Goal: Communication & Community: Connect with others

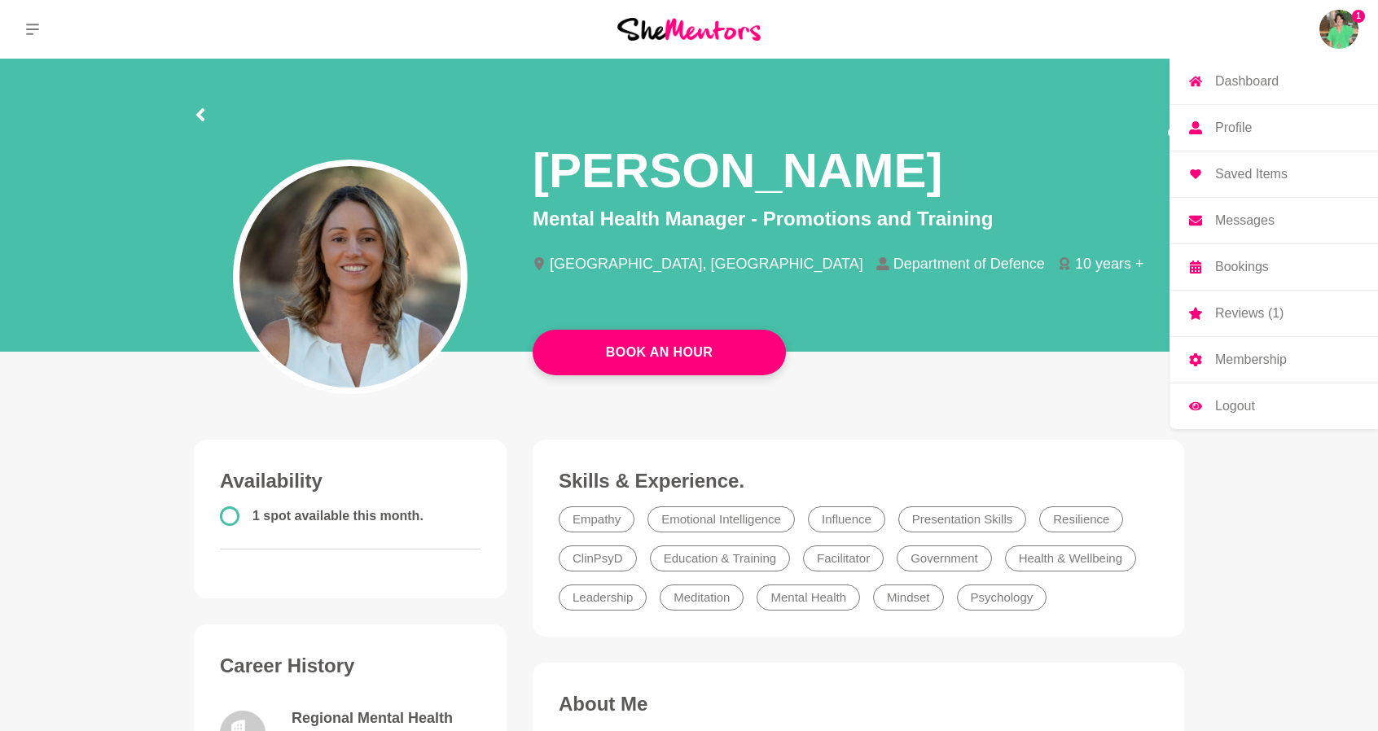
click at [1336, 30] on img at bounding box center [1338, 29] width 39 height 39
click at [1327, 24] on img at bounding box center [1338, 29] width 39 height 39
click at [1236, 79] on p "Dashboard" at bounding box center [1247, 81] width 64 height 13
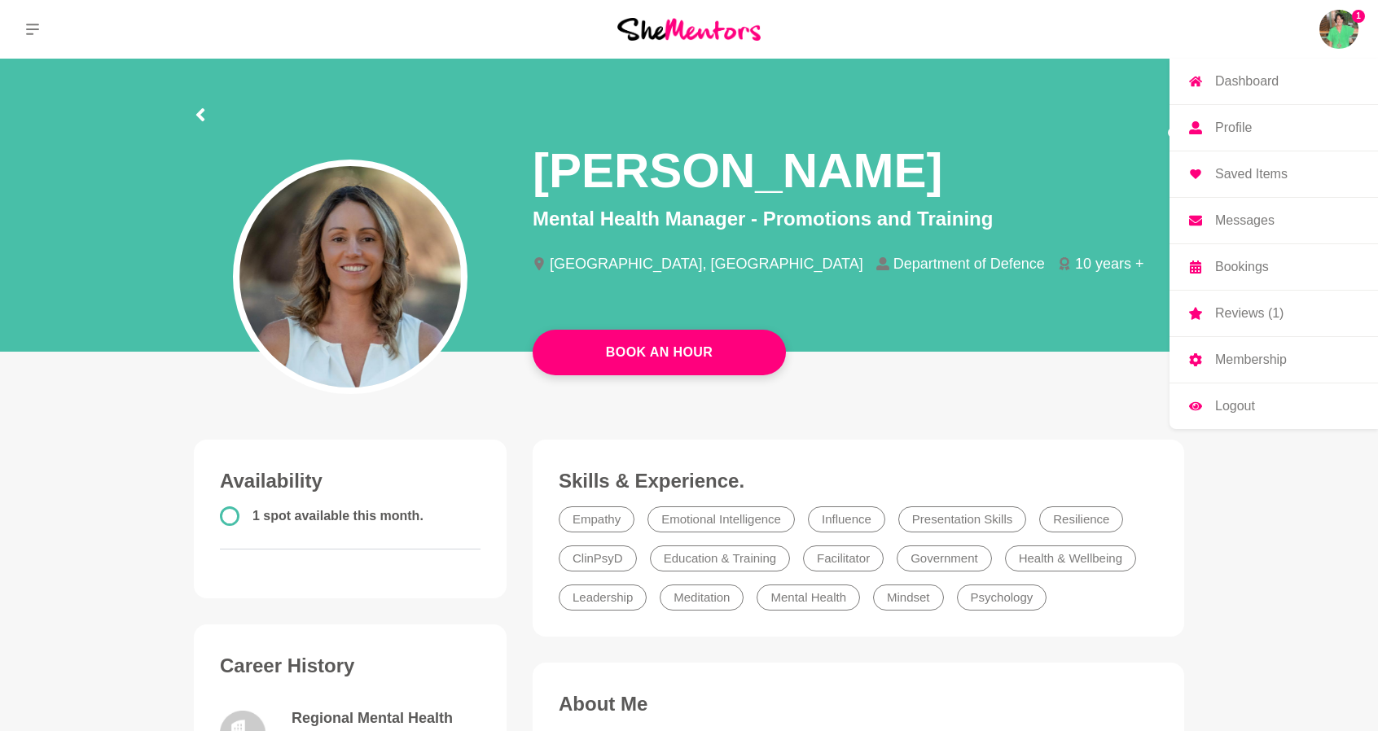
click at [1236, 79] on p "Dashboard" at bounding box center [1247, 81] width 64 height 13
click at [1234, 313] on p "Reviews (1)" at bounding box center [1249, 313] width 68 height 13
click at [1229, 309] on p "Reviews (1)" at bounding box center [1249, 313] width 68 height 13
click at [1236, 274] on link "Bookings" at bounding box center [1273, 267] width 208 height 46
click at [1246, 223] on p "Messages" at bounding box center [1244, 220] width 59 height 13
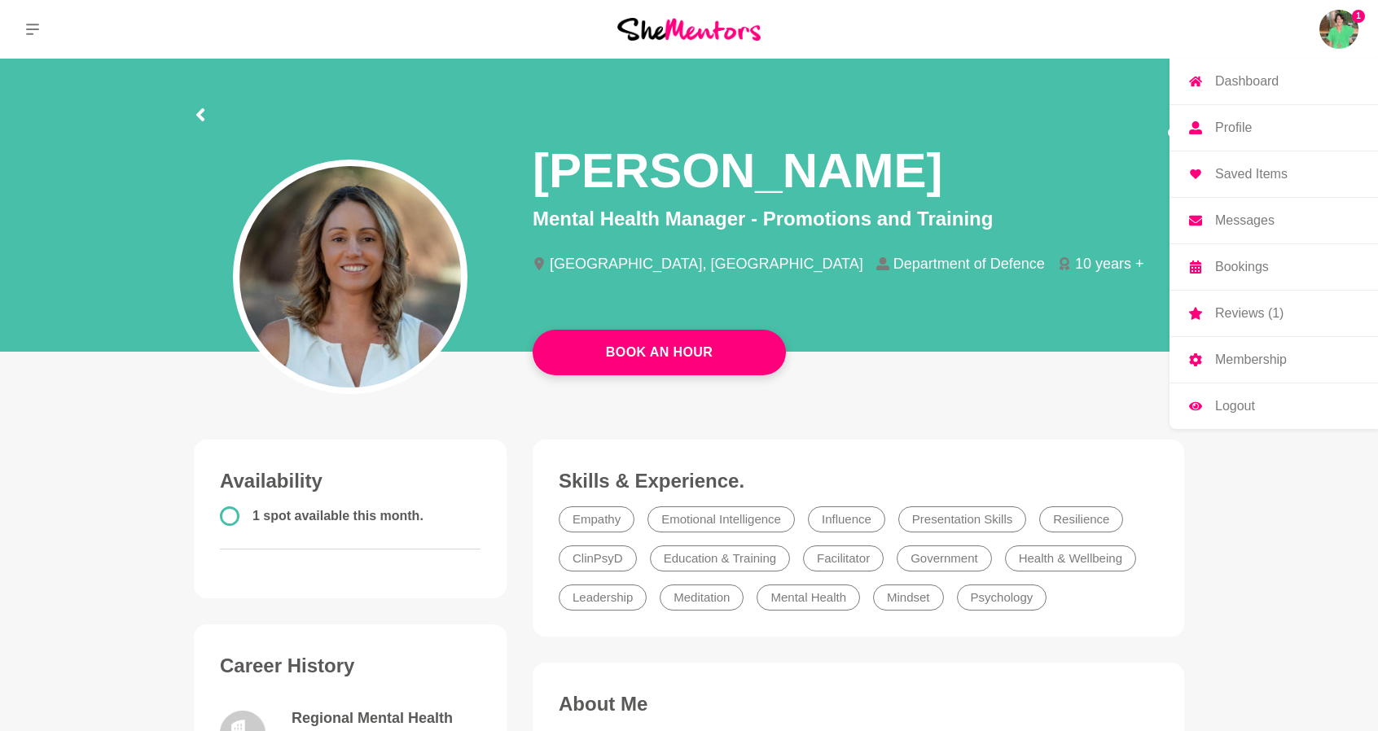
drag, startPoint x: 1247, startPoint y: 173, endPoint x: 1229, endPoint y: 139, distance: 37.9
click at [1247, 173] on p "Saved Items" at bounding box center [1251, 174] width 72 height 13
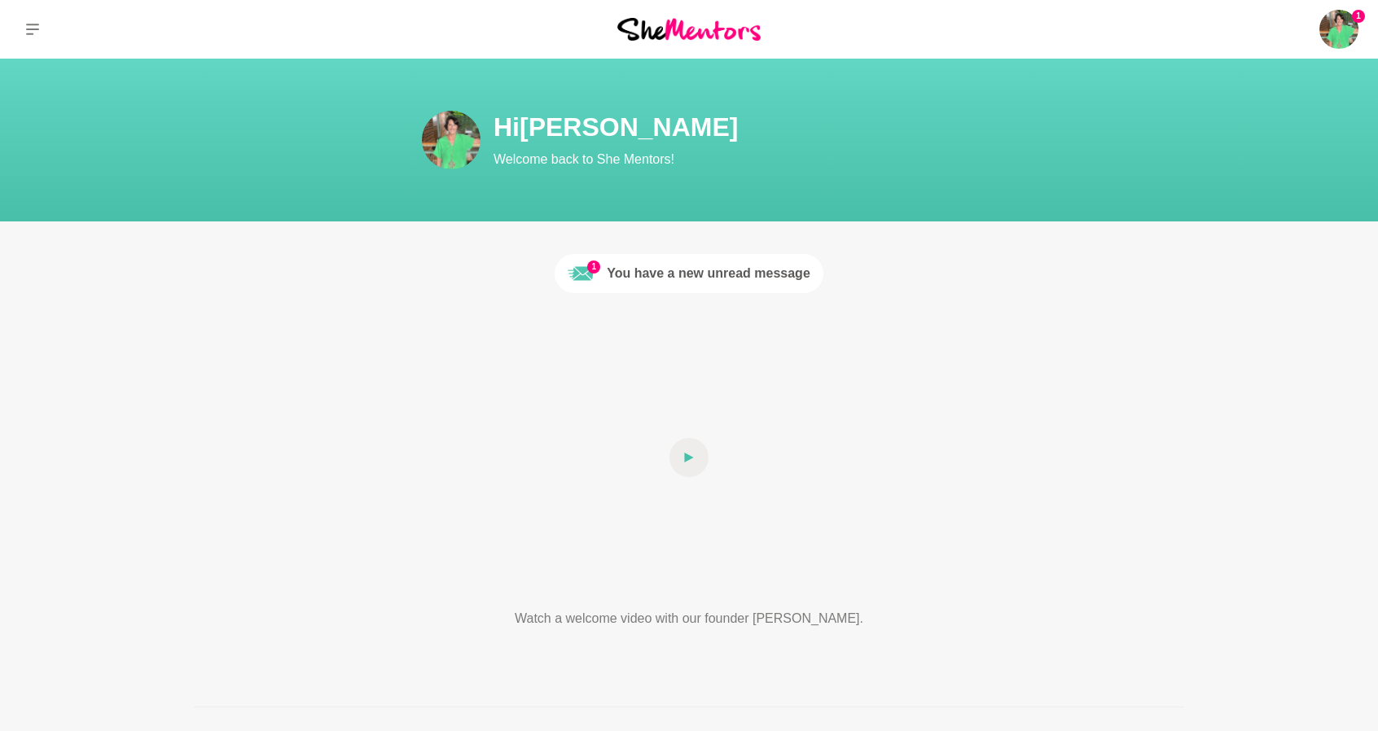
click at [653, 272] on div "You have a new unread message" at bounding box center [709, 274] width 204 height 20
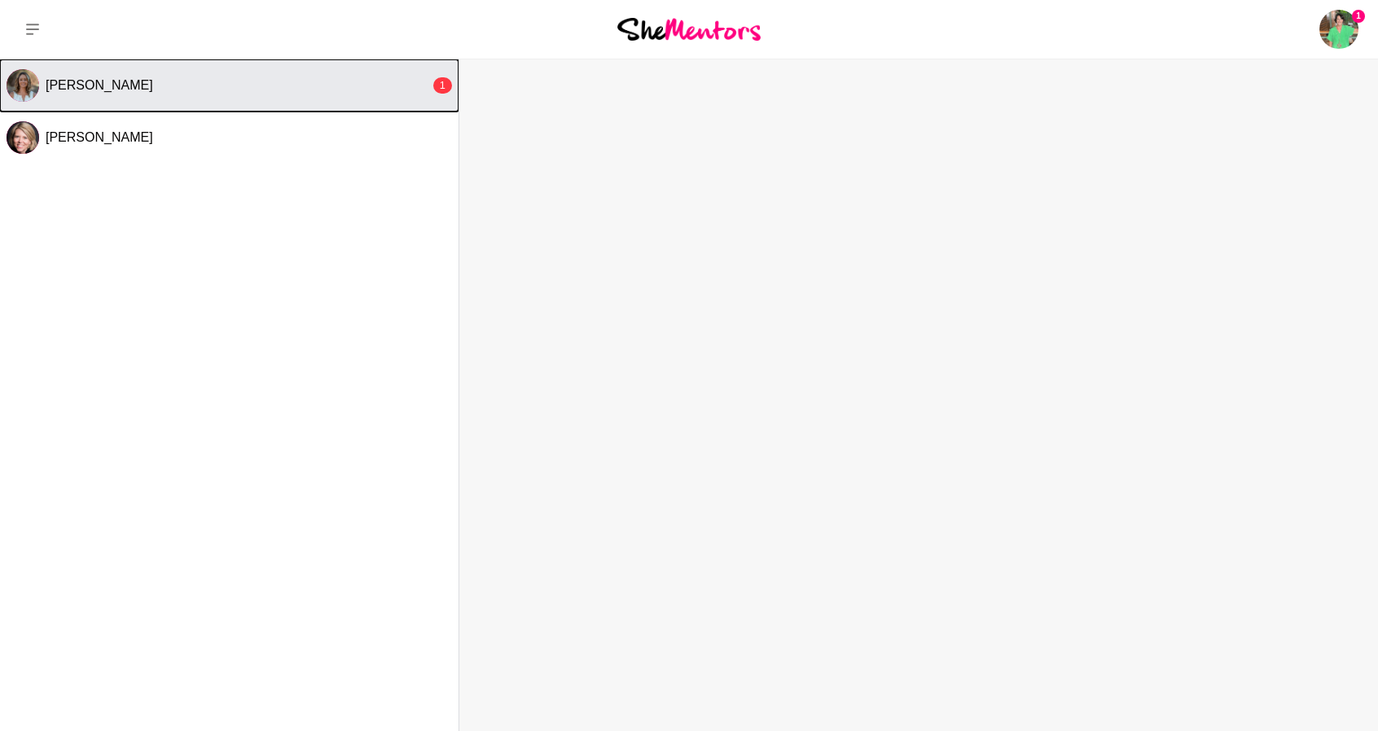
click at [143, 81] on div "[PERSON_NAME]" at bounding box center [238, 85] width 384 height 16
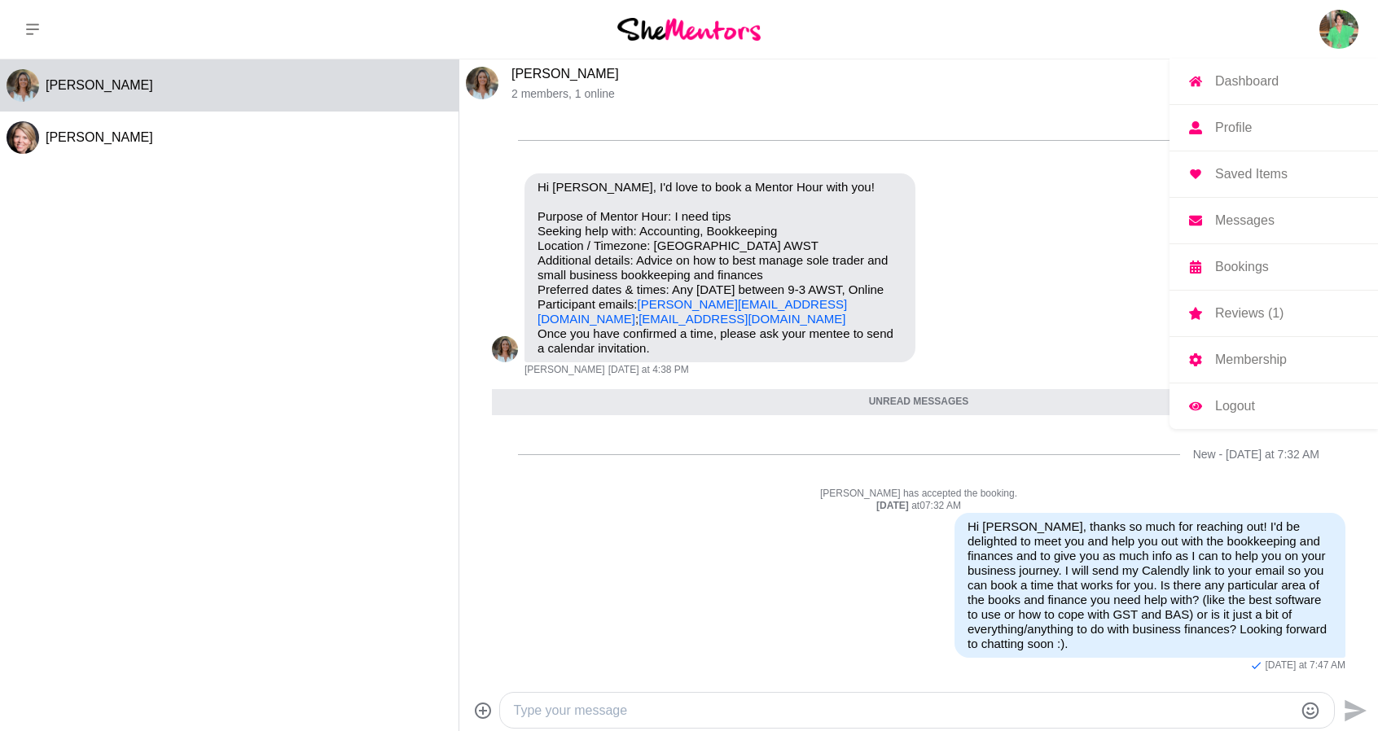
click at [1247, 81] on p "Dashboard" at bounding box center [1247, 81] width 64 height 13
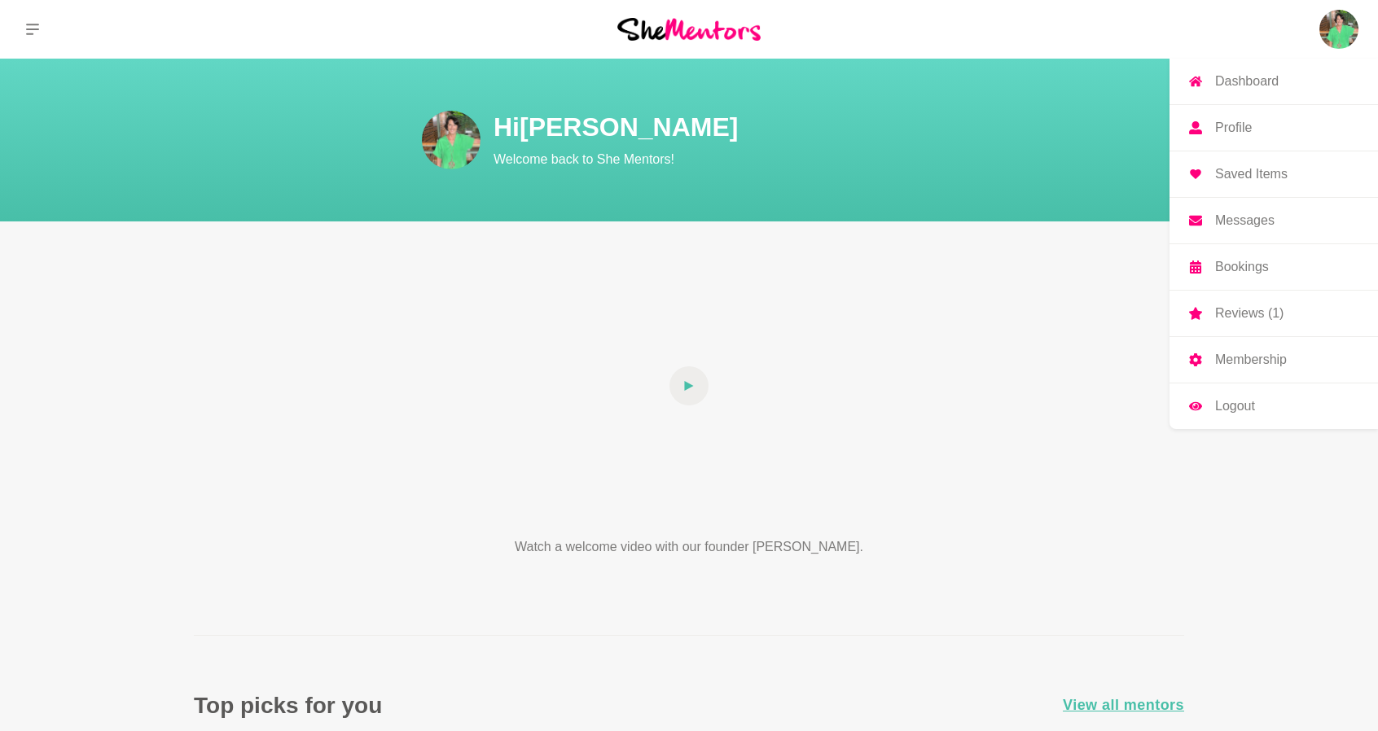
click at [1339, 35] on img at bounding box center [1338, 29] width 39 height 39
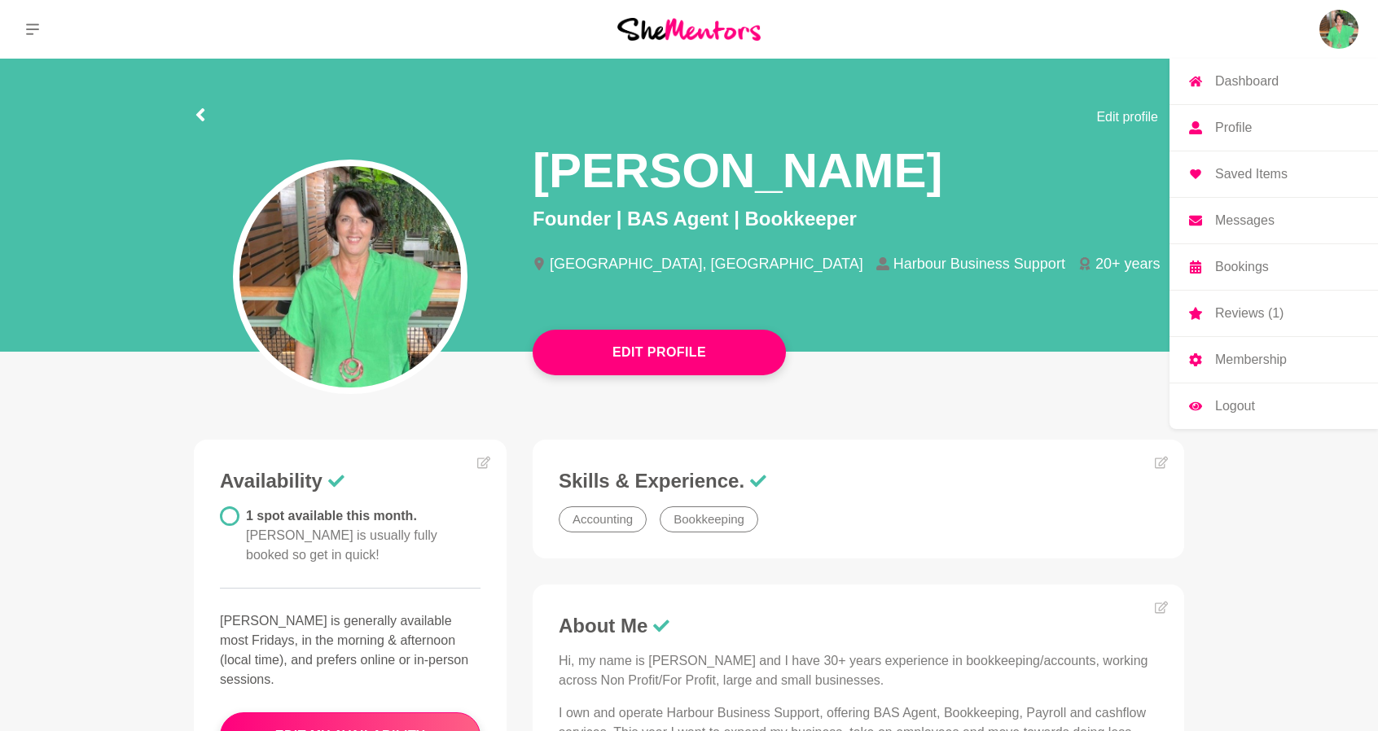
click at [1256, 308] on p "Reviews (1)" at bounding box center [1249, 313] width 68 height 13
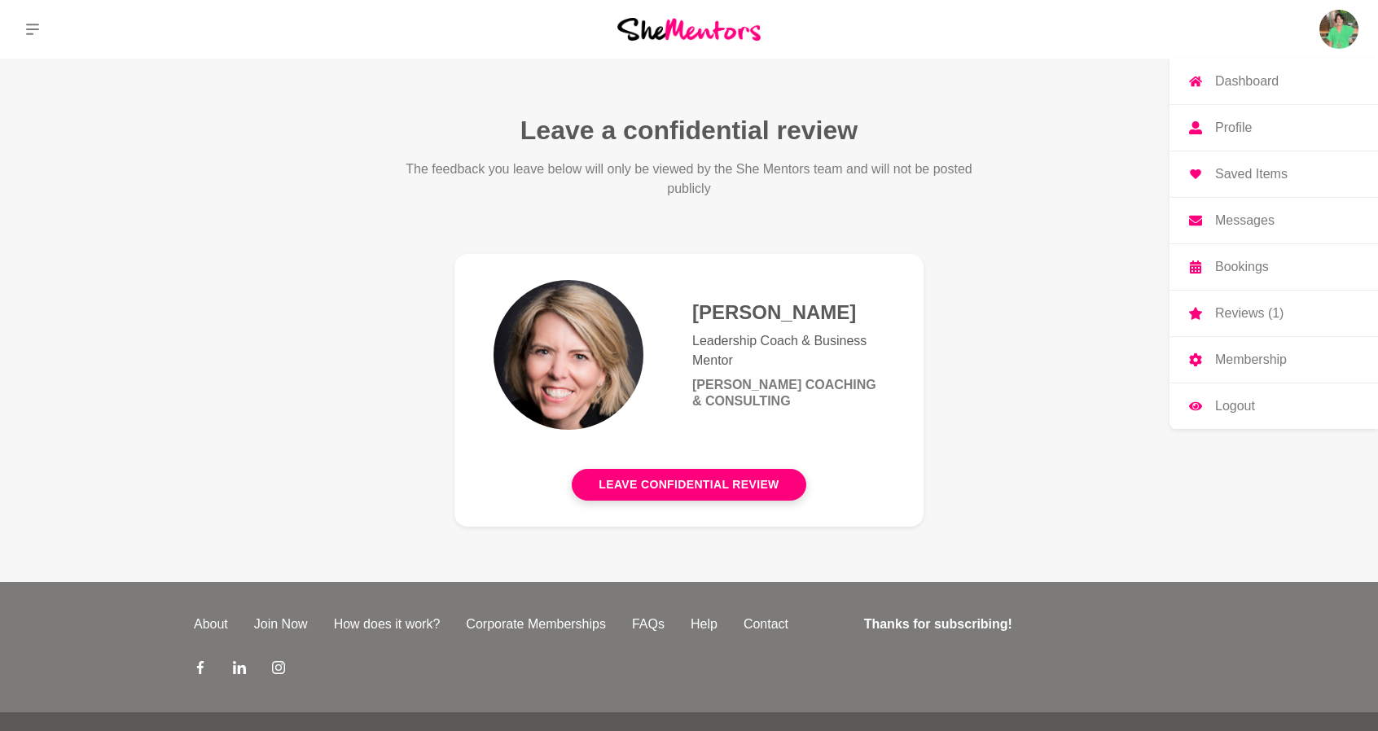
click at [1241, 261] on p "Bookings" at bounding box center [1242, 267] width 54 height 13
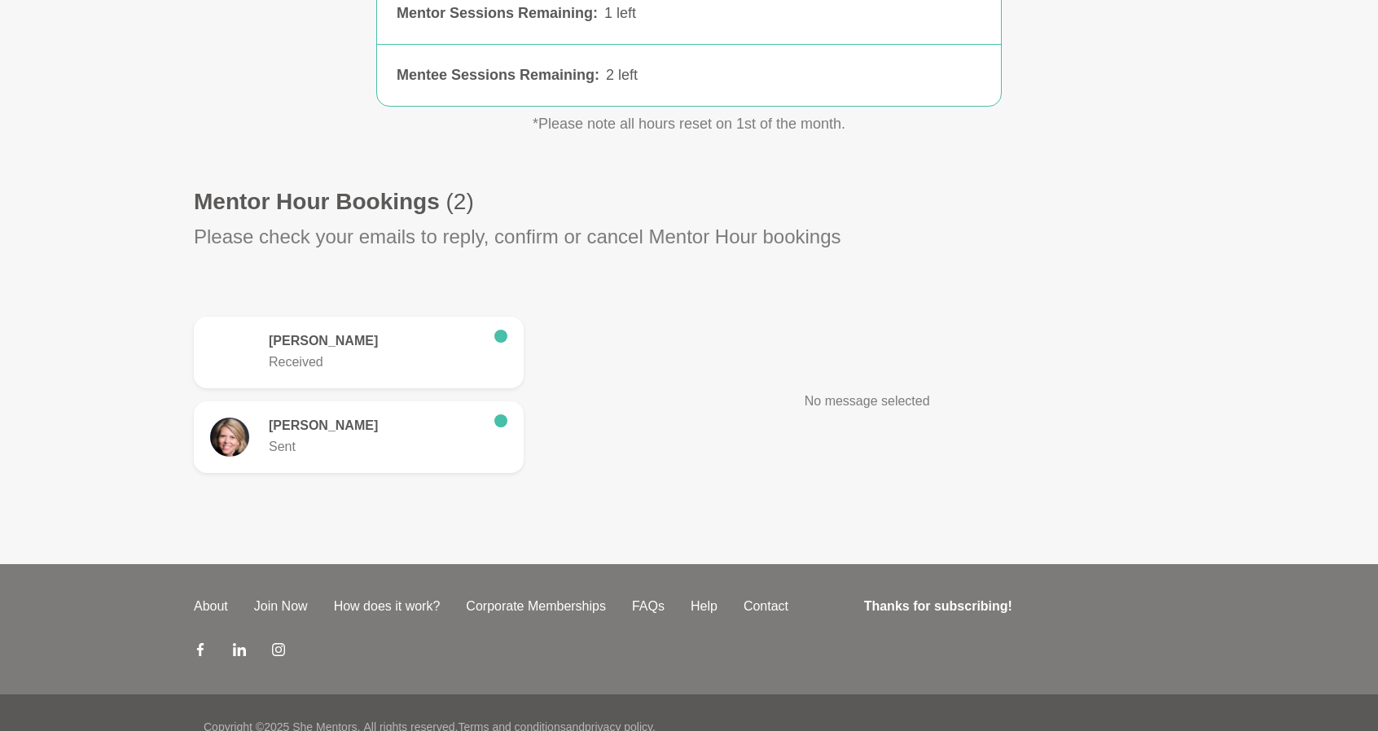
scroll to position [333, 0]
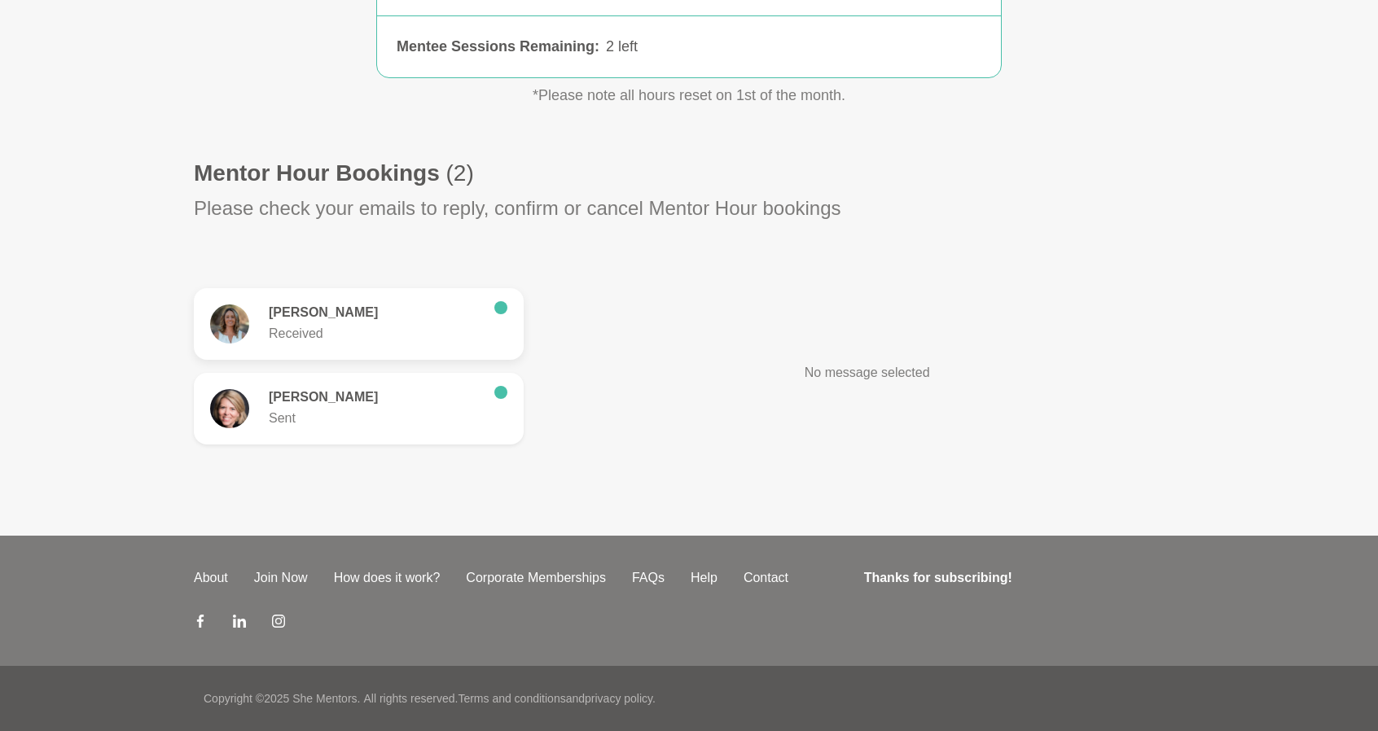
click at [289, 317] on h6 "[PERSON_NAME]" at bounding box center [375, 313] width 213 height 16
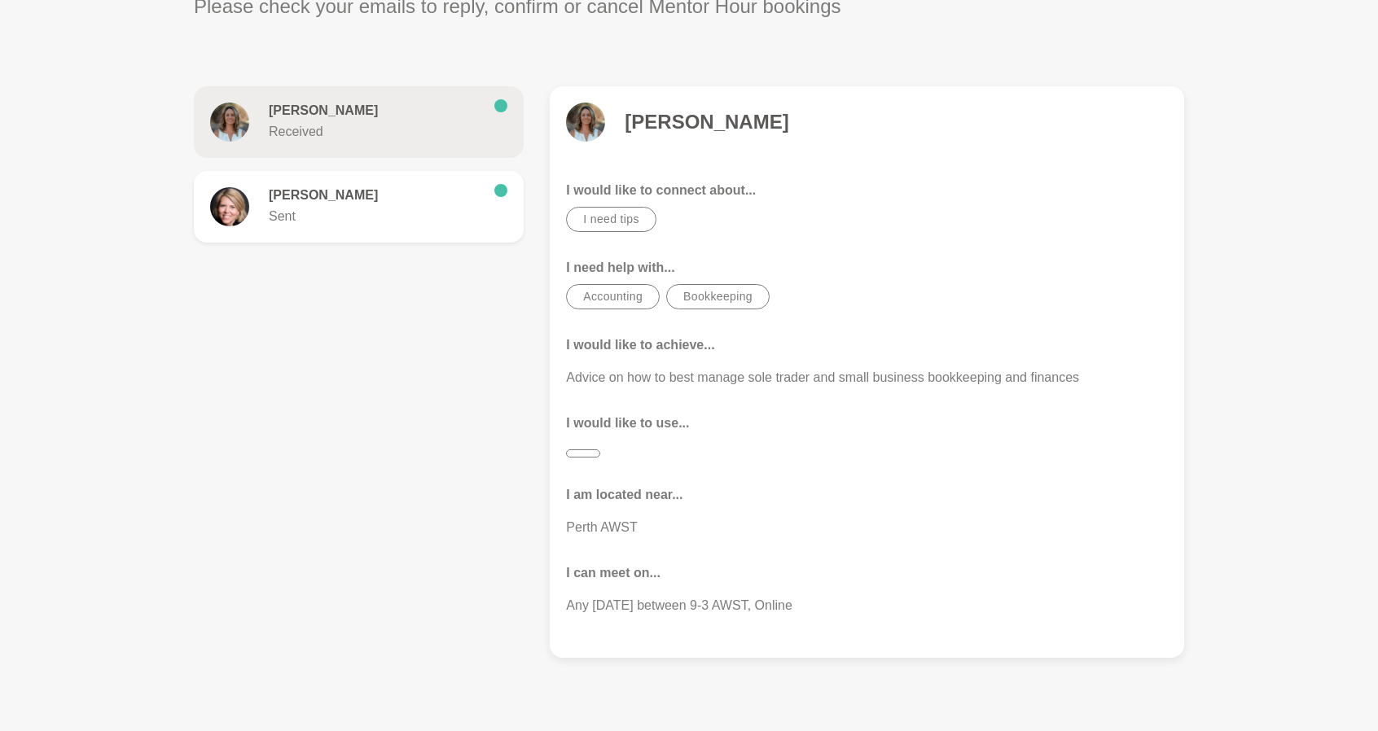
scroll to position [570, 0]
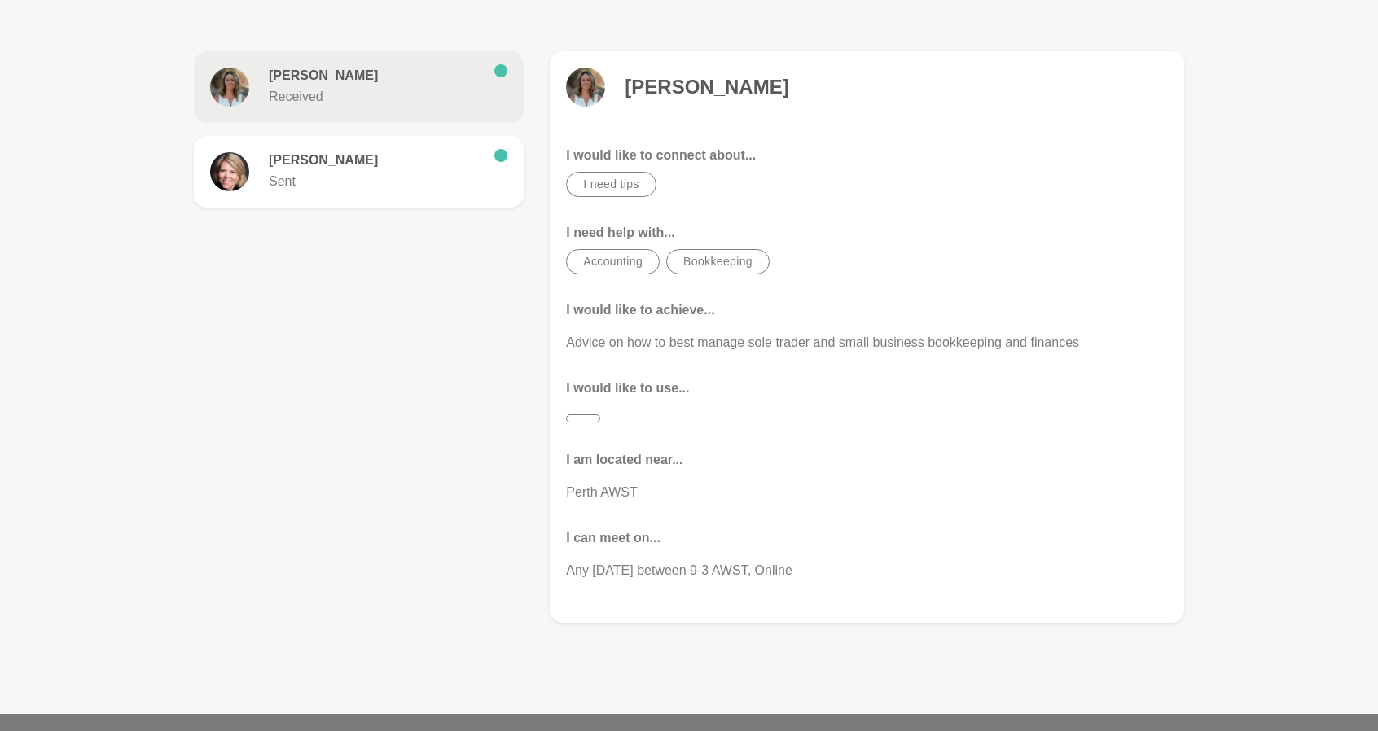
click at [296, 80] on h6 "[PERSON_NAME]" at bounding box center [375, 76] width 213 height 16
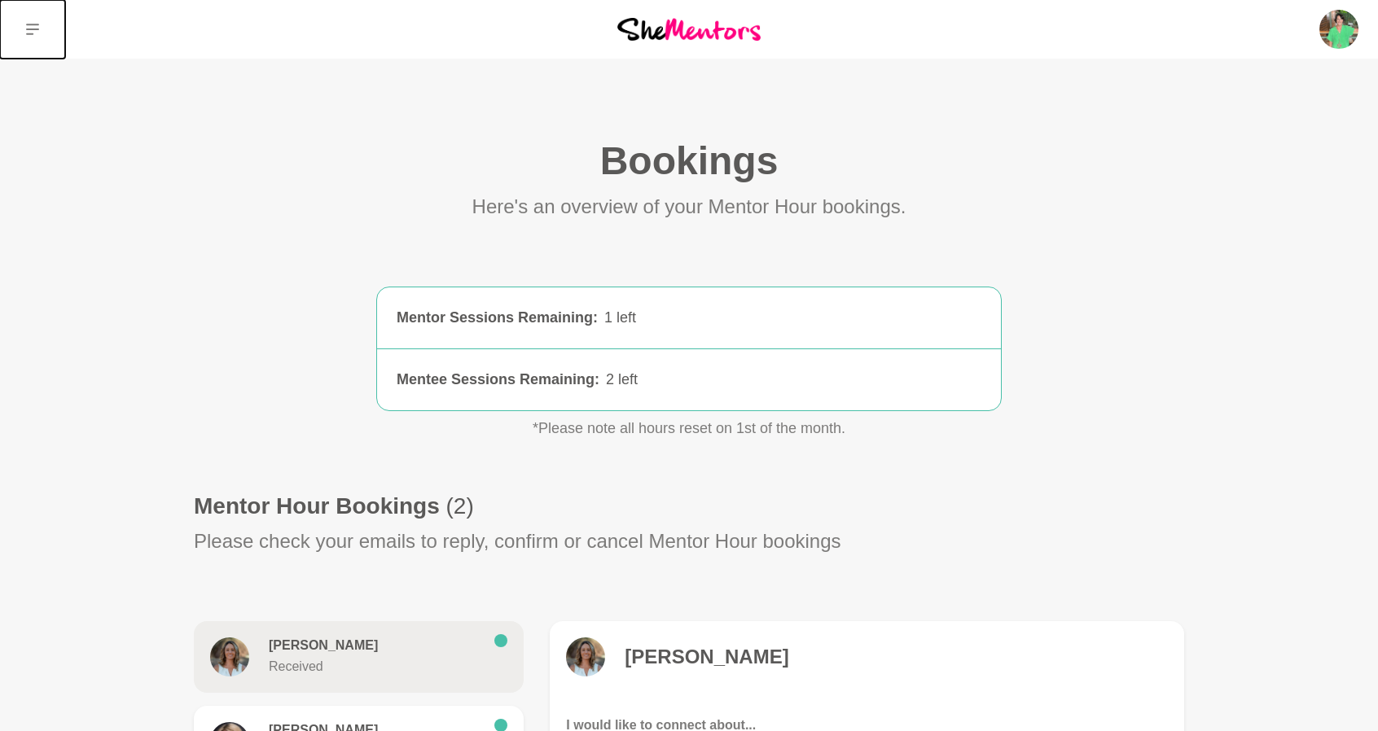
click at [34, 30] on icon at bounding box center [32, 29] width 13 height 11
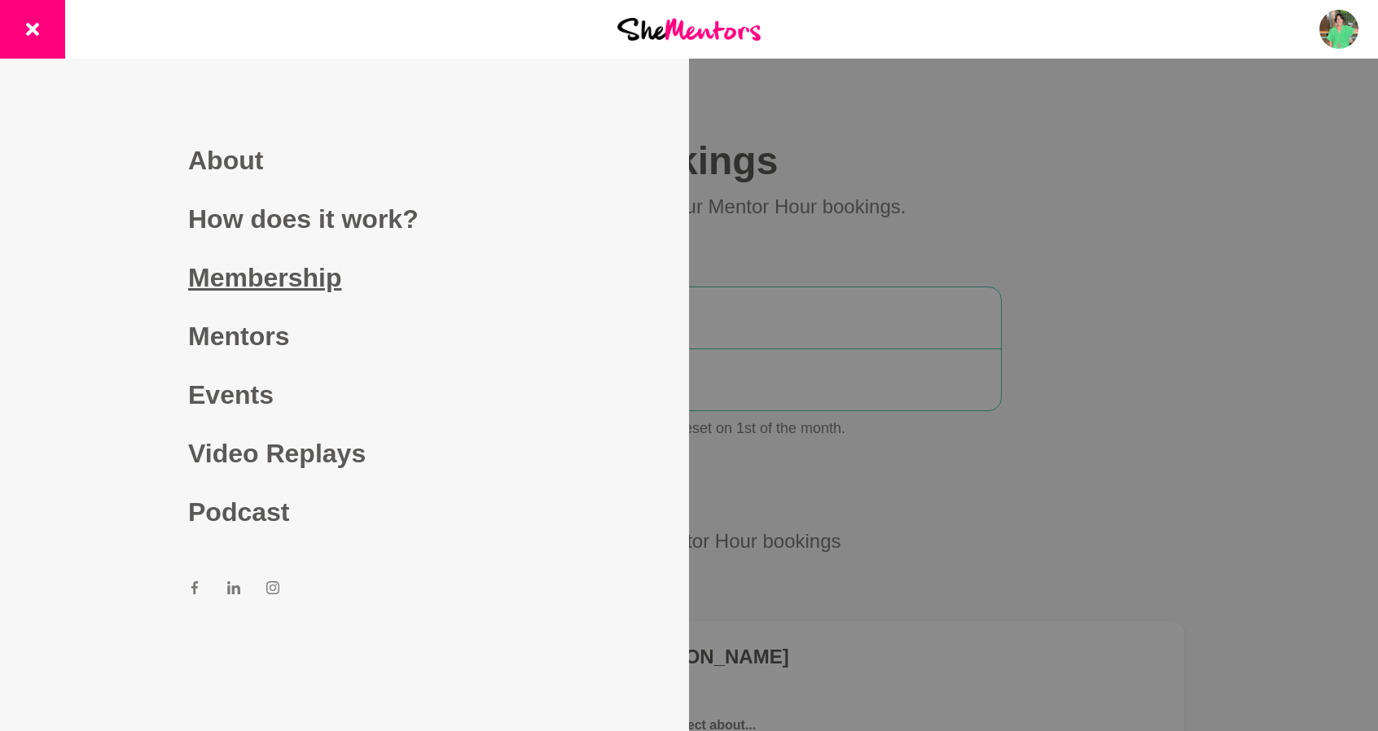
click at [251, 276] on link "Membership" at bounding box center [344, 277] width 313 height 59
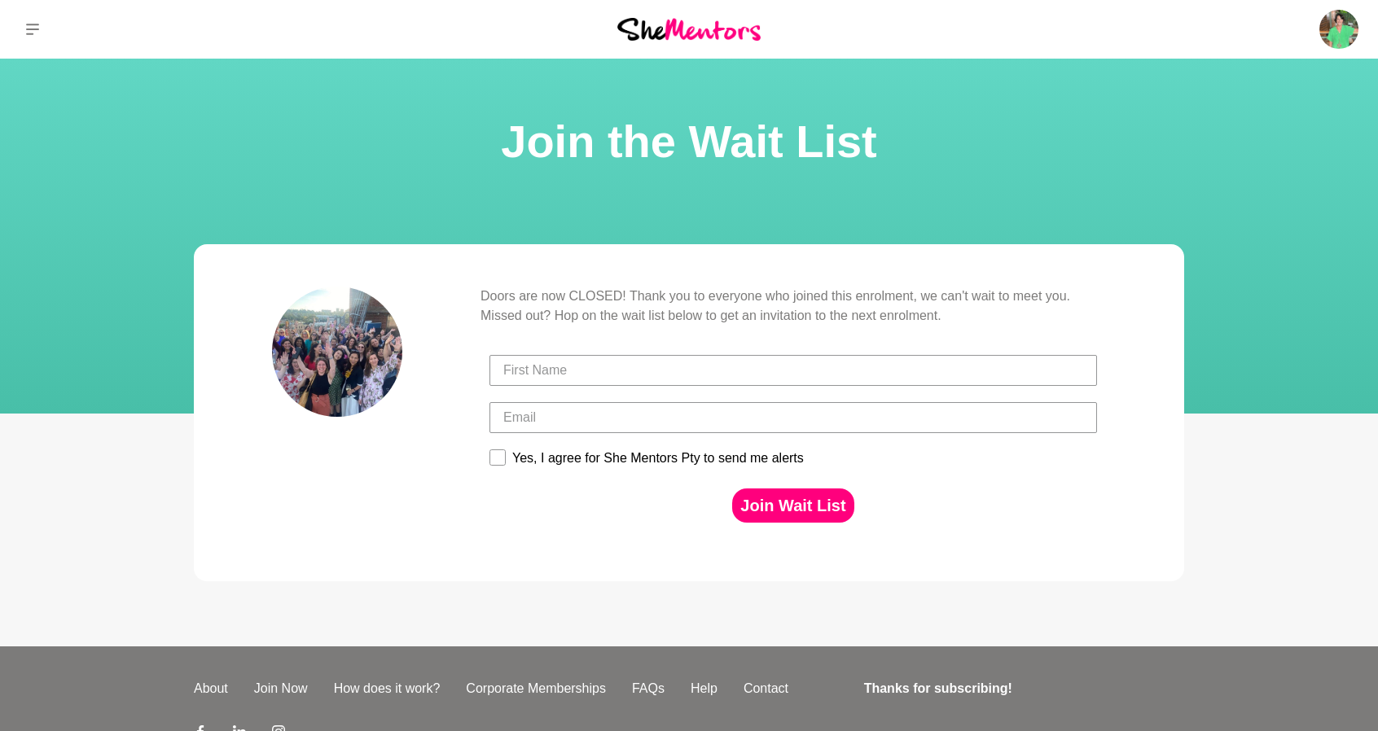
click at [699, 42] on div at bounding box center [688, 29] width 459 height 59
click at [666, 24] on img at bounding box center [688, 29] width 143 height 22
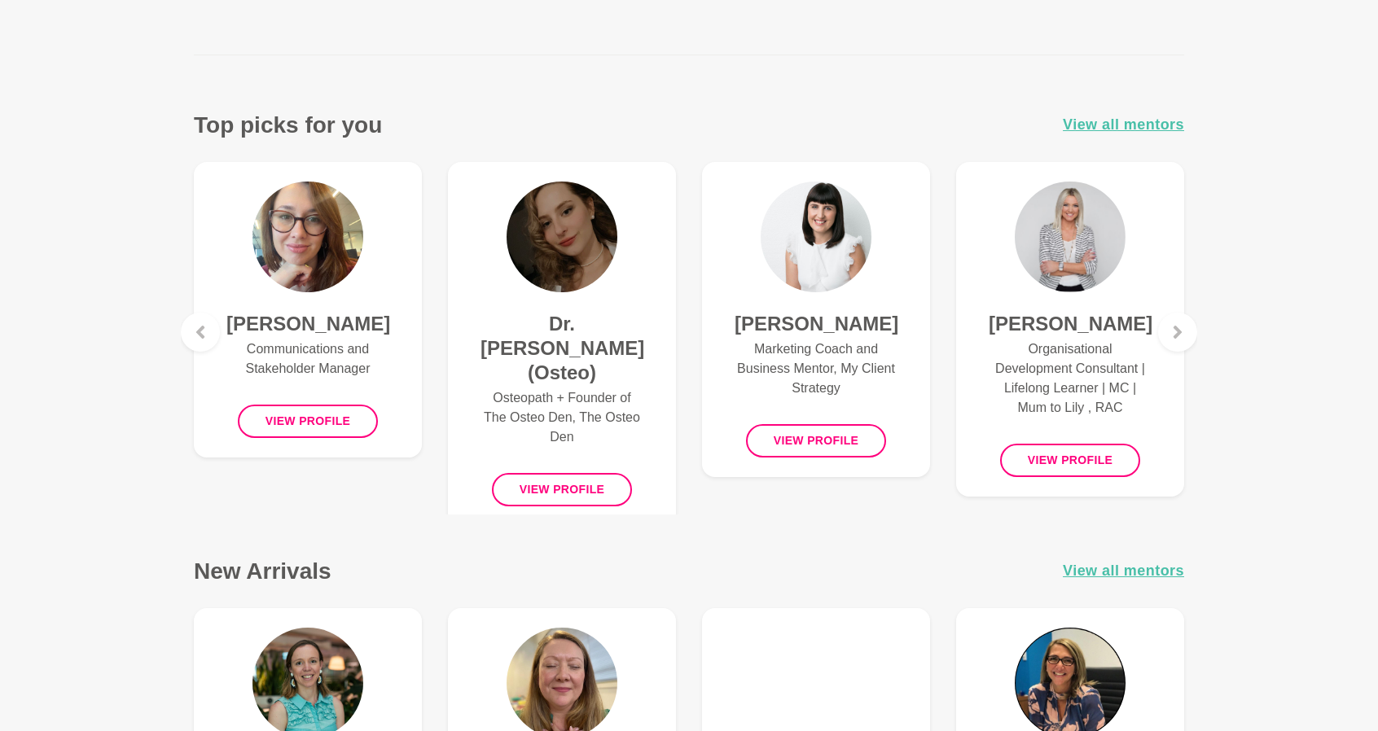
scroll to position [651, 0]
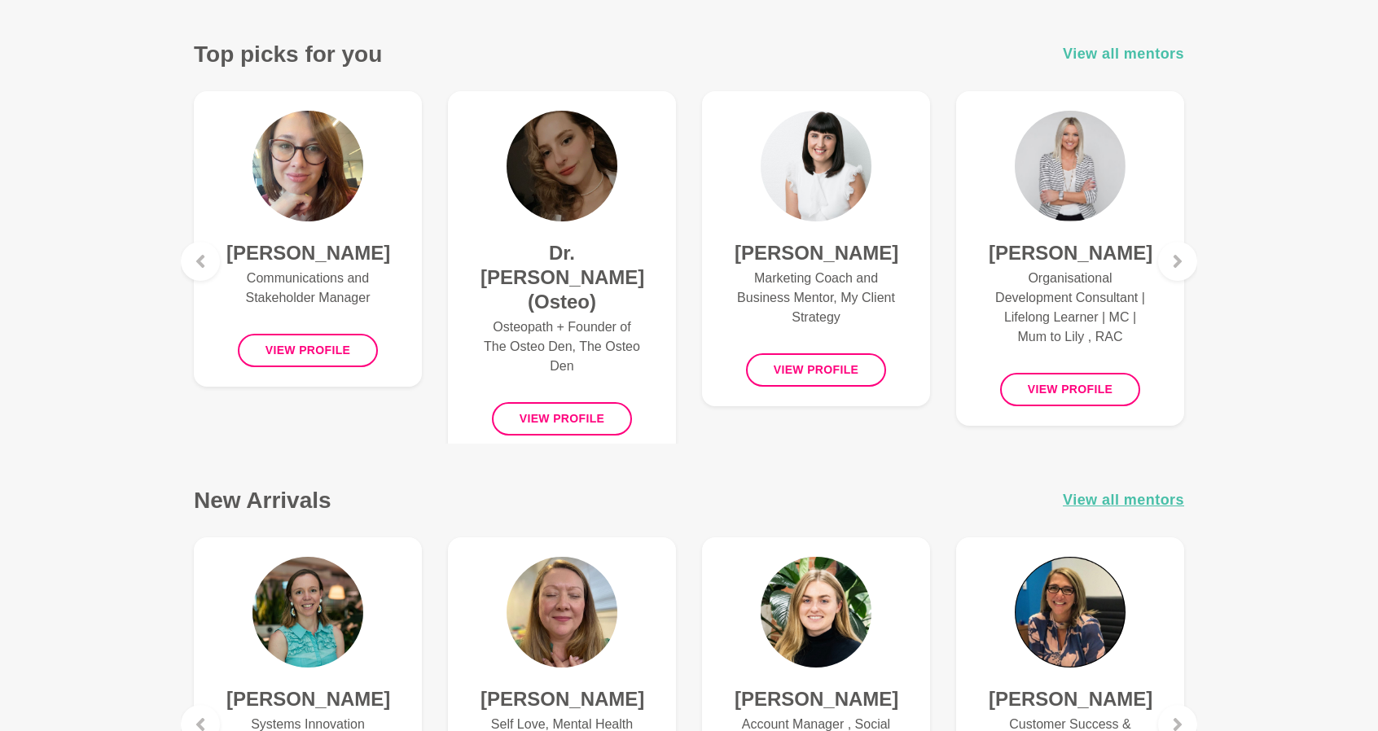
click at [1135, 55] on span "View all mentors" at bounding box center [1123, 54] width 121 height 24
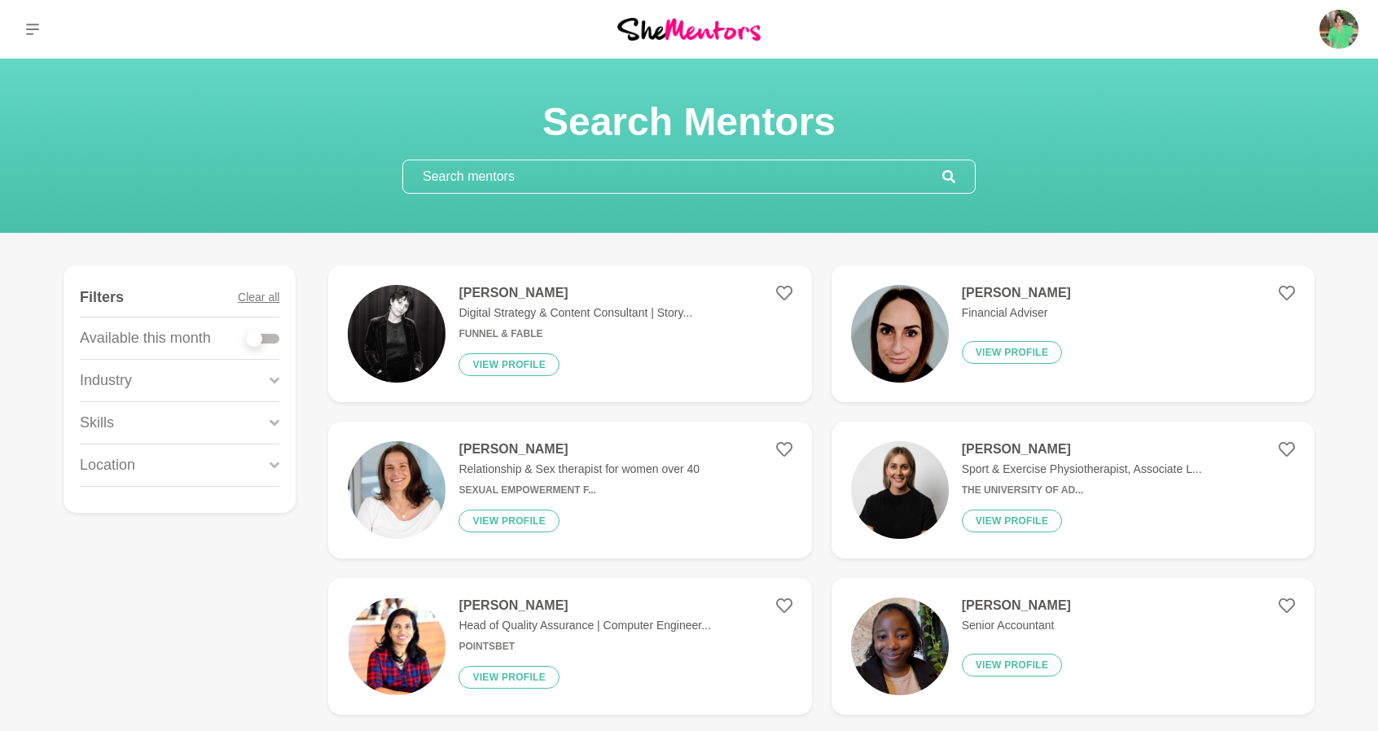
click at [500, 167] on input "text" at bounding box center [672, 176] width 539 height 33
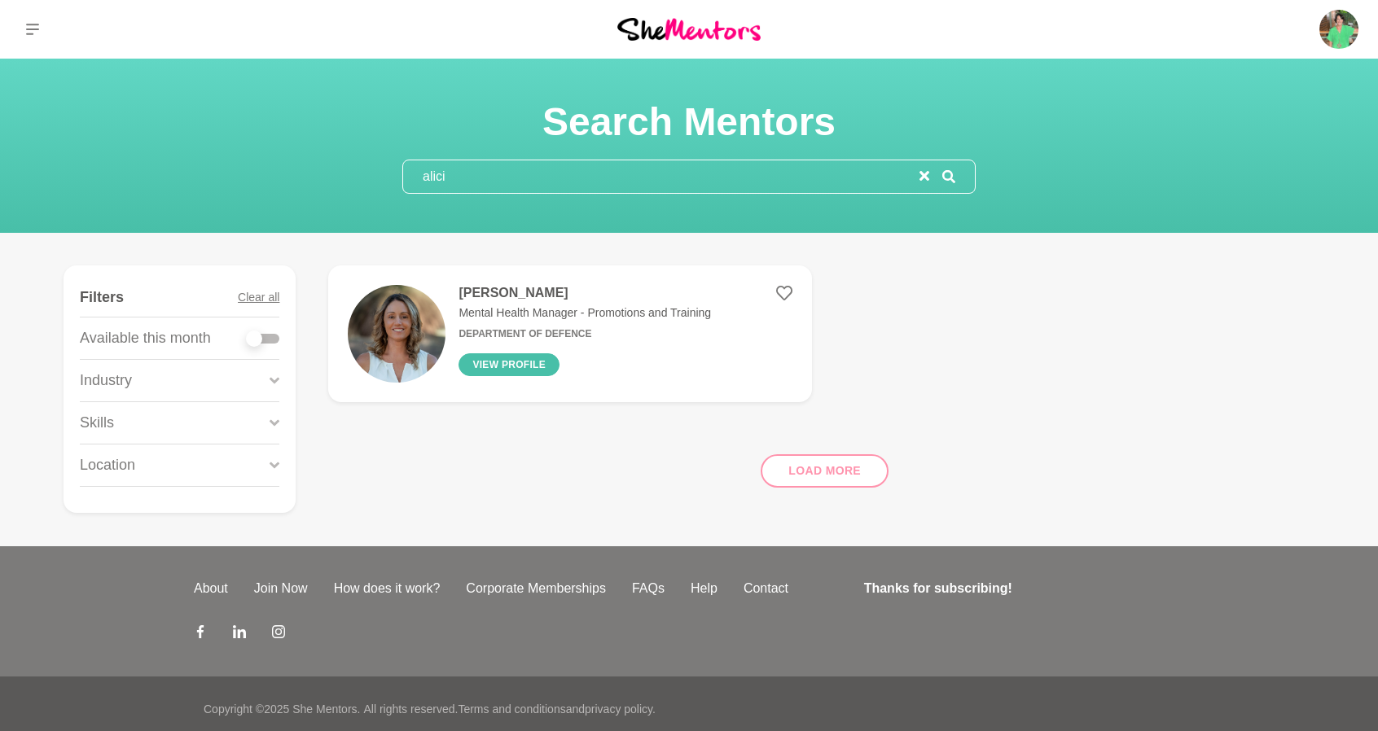
type input "alici"
click at [523, 362] on button "View profile" at bounding box center [508, 364] width 101 height 23
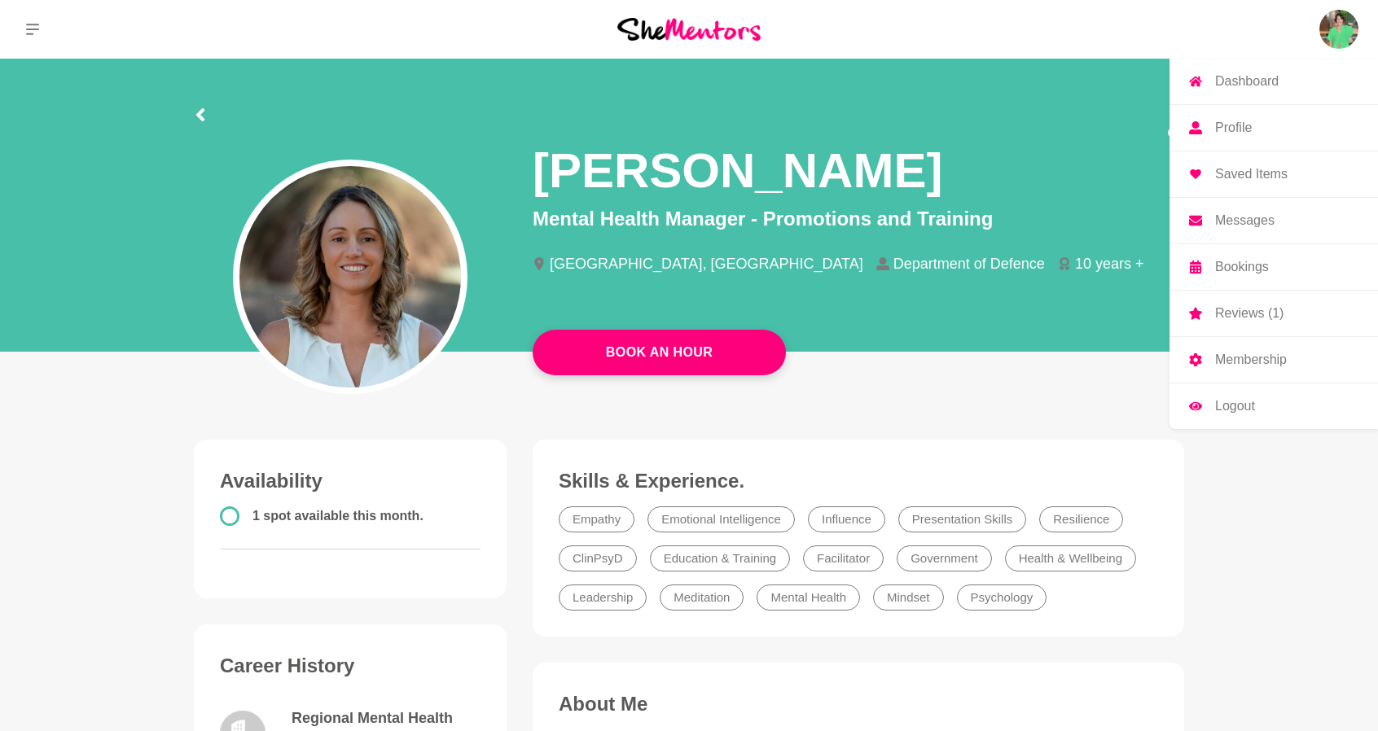
click at [1240, 217] on p "Messages" at bounding box center [1244, 220] width 59 height 13
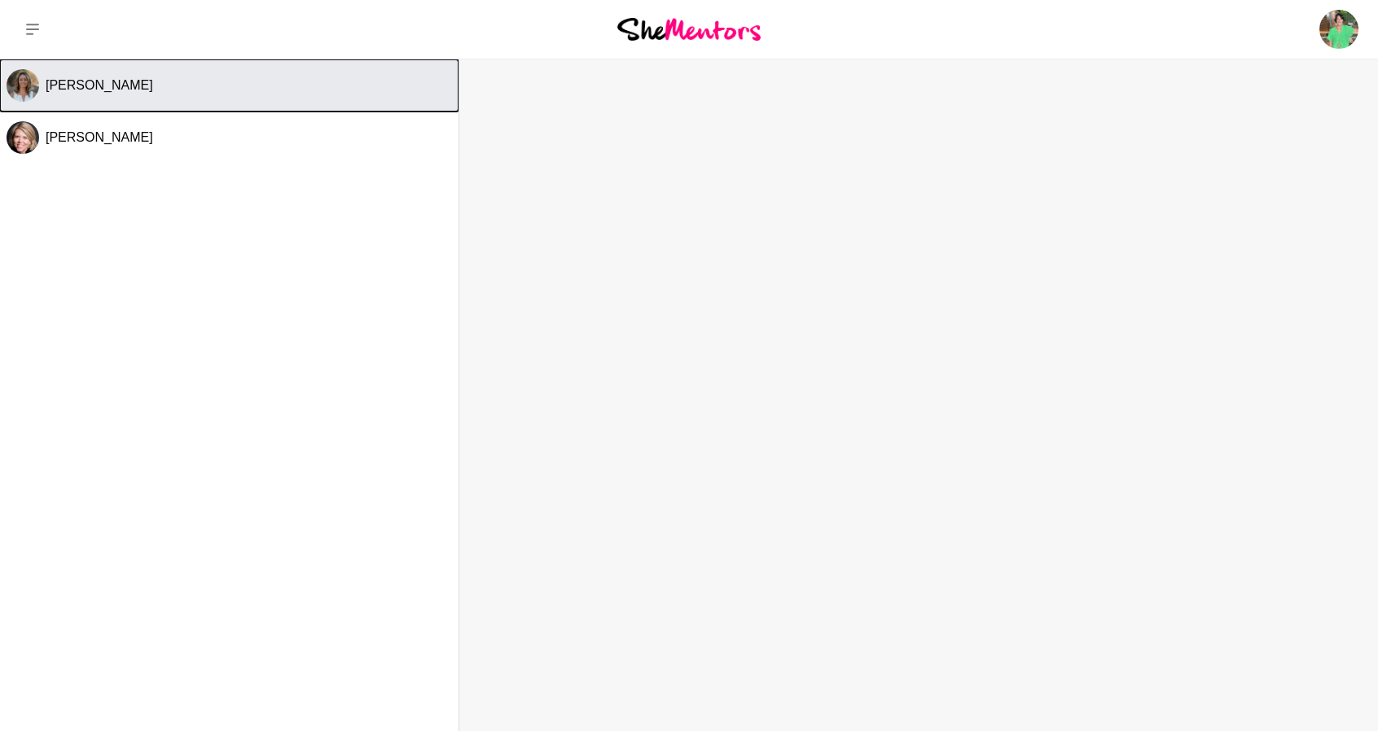
click at [75, 89] on span "[PERSON_NAME]" at bounding box center [99, 85] width 107 height 14
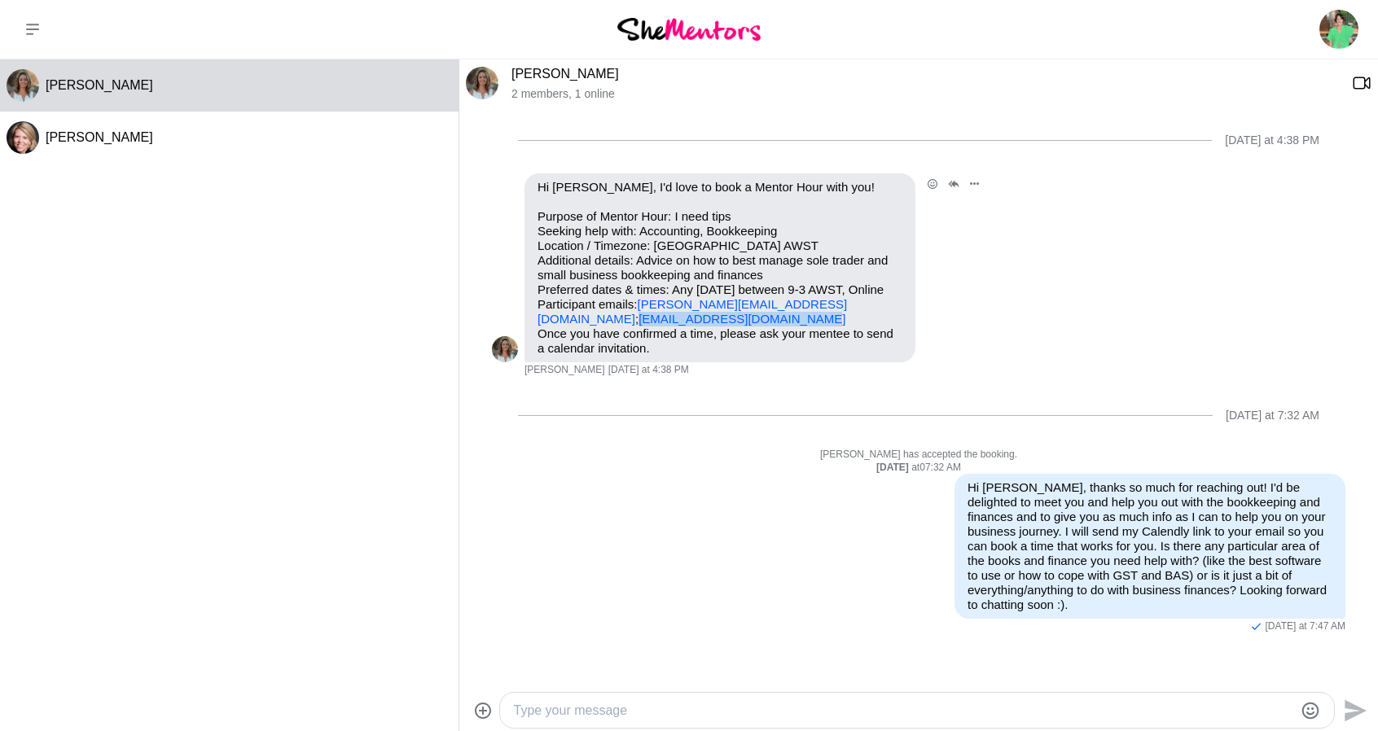
drag, startPoint x: 694, startPoint y: 323, endPoint x: 536, endPoint y: 323, distance: 158.0
click at [536, 323] on div "Hi [PERSON_NAME], I'd love to book a Mentor Hour with you! Purpose of Mentor Ho…" at bounding box center [719, 267] width 391 height 189
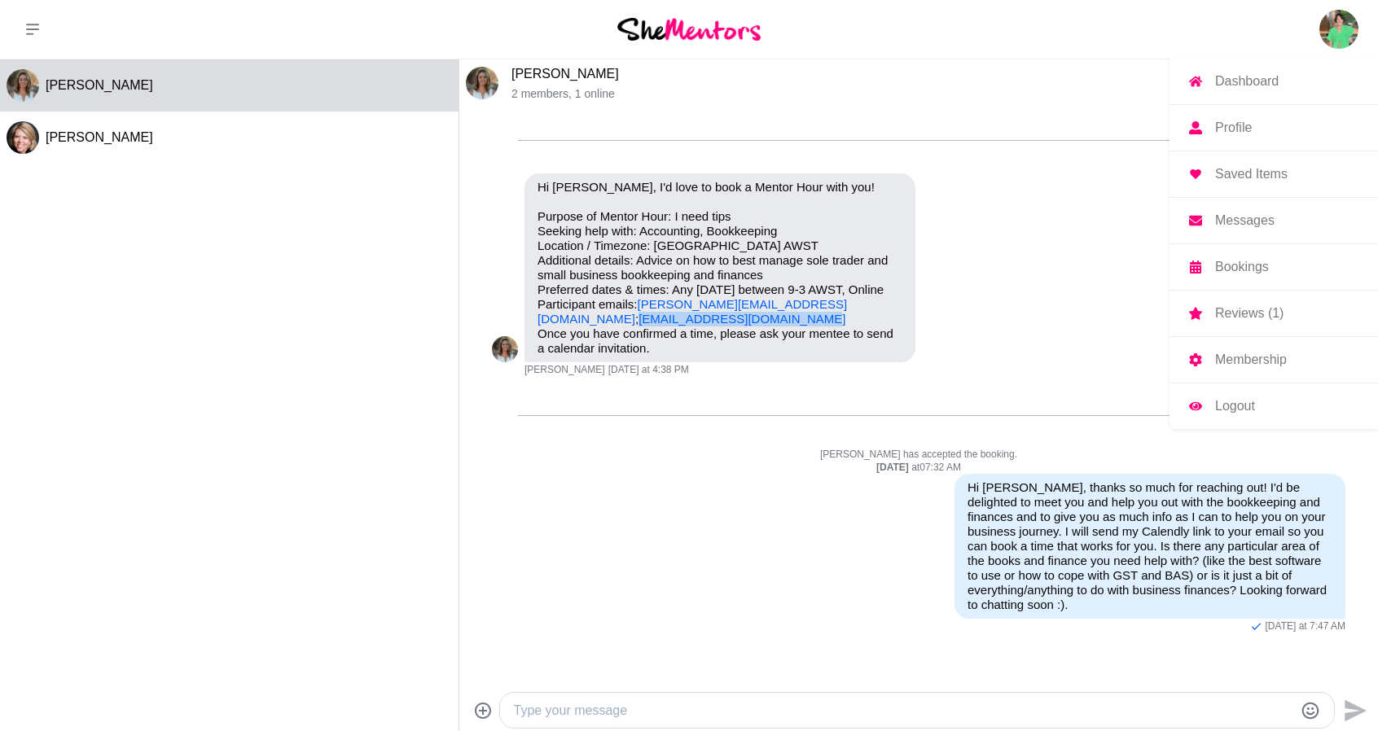
click at [1337, 26] on img at bounding box center [1338, 29] width 39 height 39
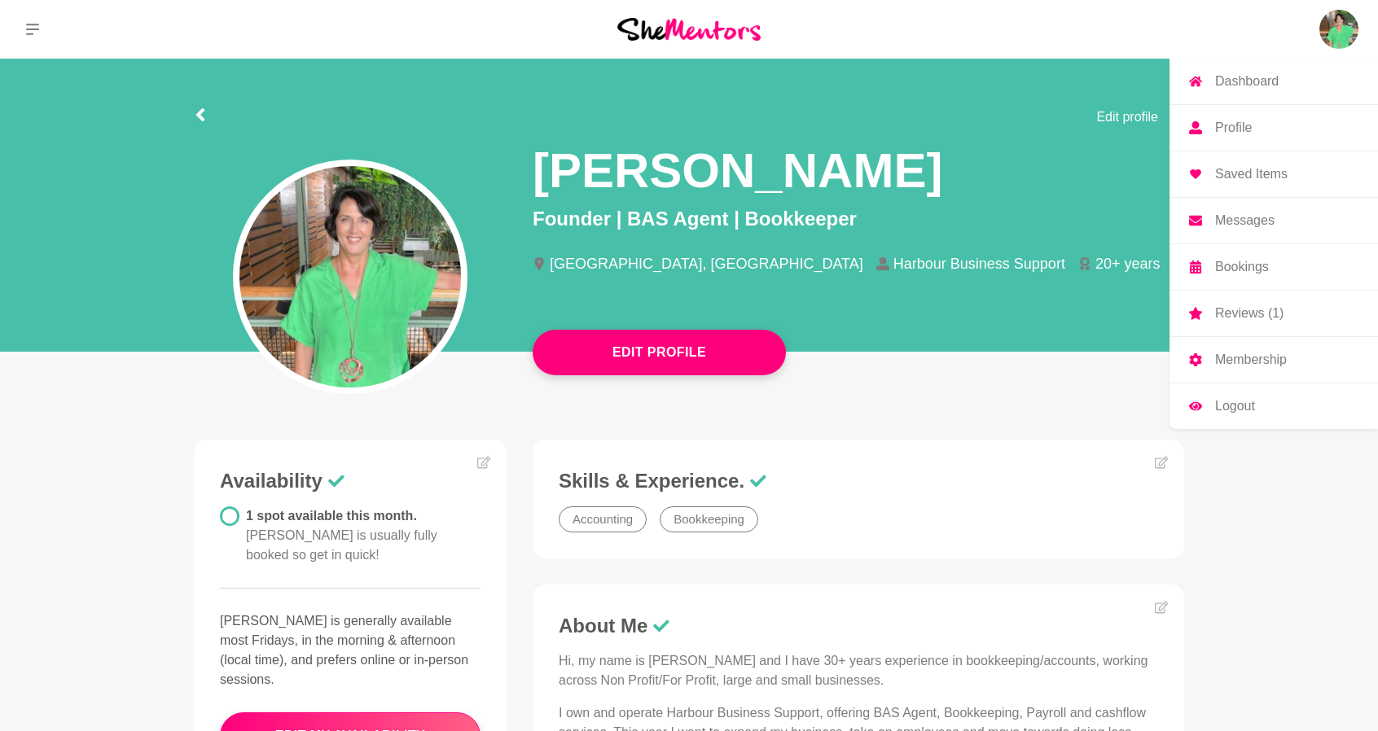
click at [1241, 406] on p "Logout" at bounding box center [1235, 406] width 40 height 13
